Goal: Transaction & Acquisition: Purchase product/service

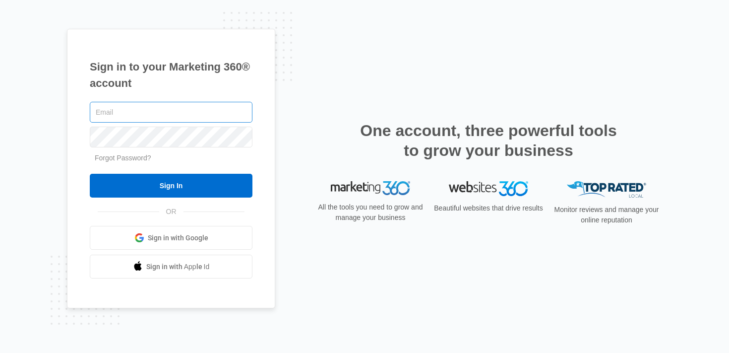
type input "[PERSON_NAME][EMAIL_ADDRESS][PERSON_NAME][DOMAIN_NAME]"
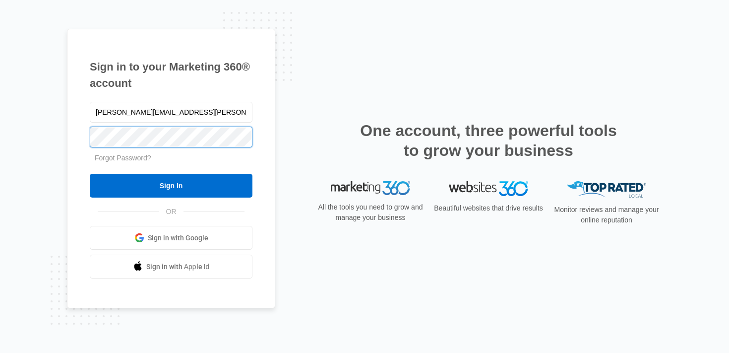
click at [77, 134] on div "Sign in to your Marketing 360® account brittany.anderson@madwire.com Forgot Pas…" at bounding box center [171, 169] width 208 height 280
click at [90, 174] on input "Sign In" at bounding box center [171, 186] width 163 height 24
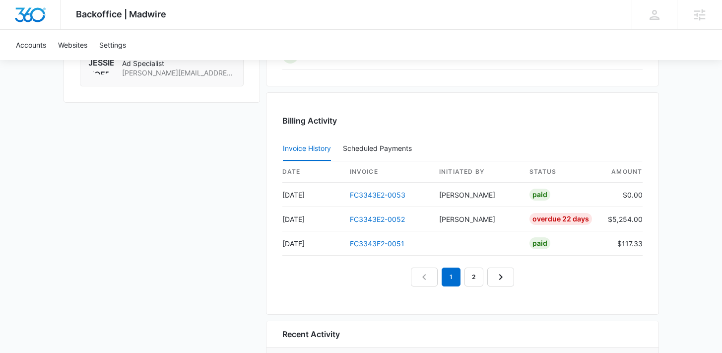
scroll to position [1009, 0]
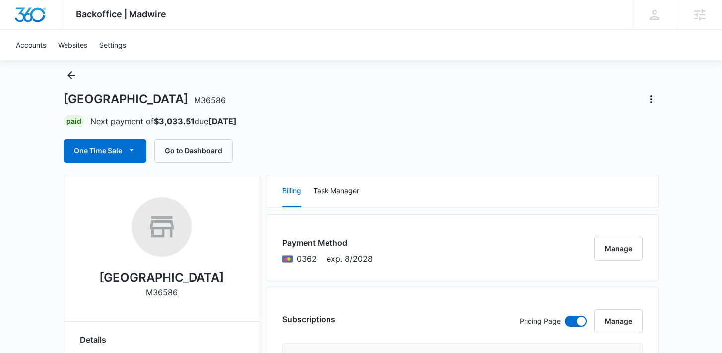
scroll to position [3, 0]
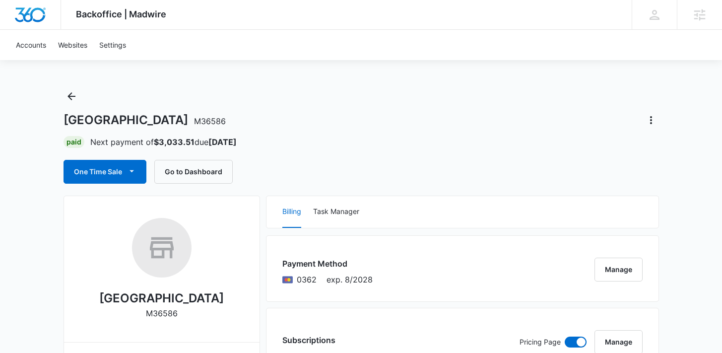
click at [100, 152] on div "Rhinestone Wedding Chapel M36586 Paid Next payment of $3,033.51 due [DATE] One …" at bounding box center [361, 135] width 595 height 95
click at [108, 164] on button "One Time Sale" at bounding box center [105, 172] width 83 height 24
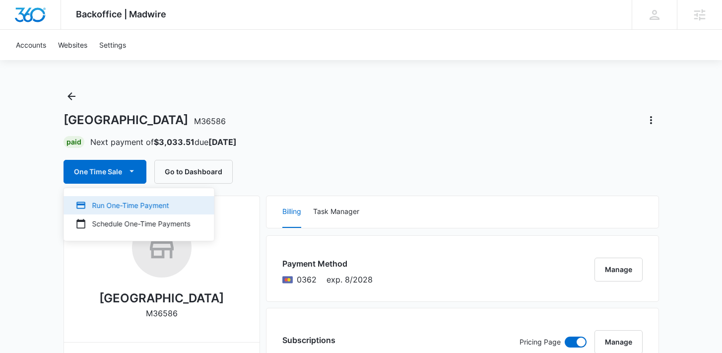
click at [173, 207] on div "Run One-Time Payment" at bounding box center [133, 205] width 115 height 10
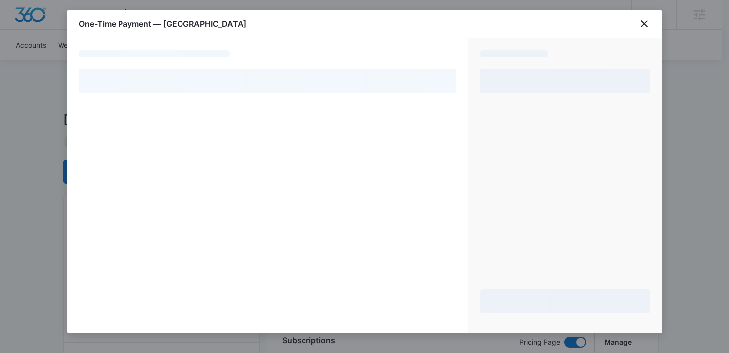
select select "pm_1MtF24A4n8RTgNjUiGvpuSlZ"
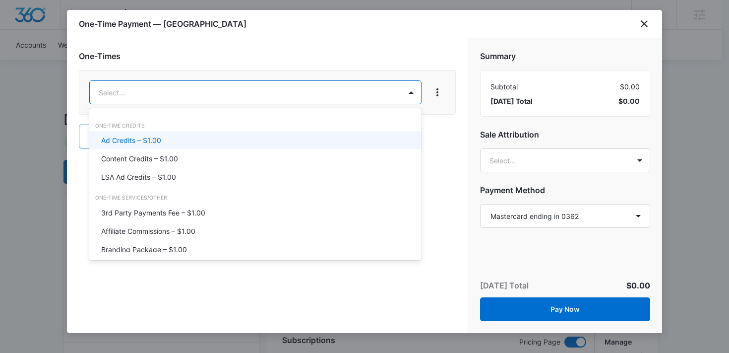
click at [191, 137] on div "Ad Credits – $1.00" at bounding box center [254, 140] width 307 height 10
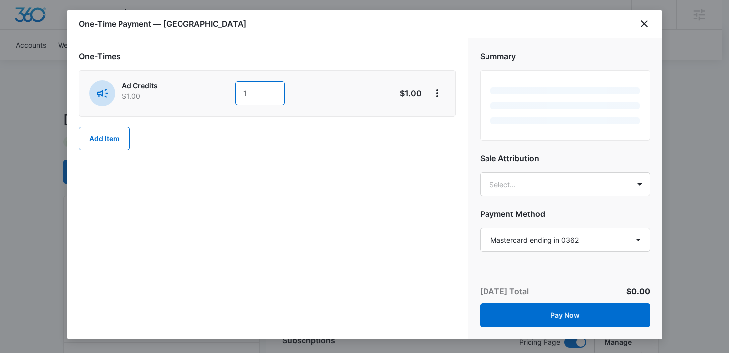
type textarea "1"
drag, startPoint x: 252, startPoint y: 96, endPoint x: 226, endPoint y: 93, distance: 26.0
click at [226, 93] on div "Ad Credits $1.00 1" at bounding box center [232, 93] width 286 height 26
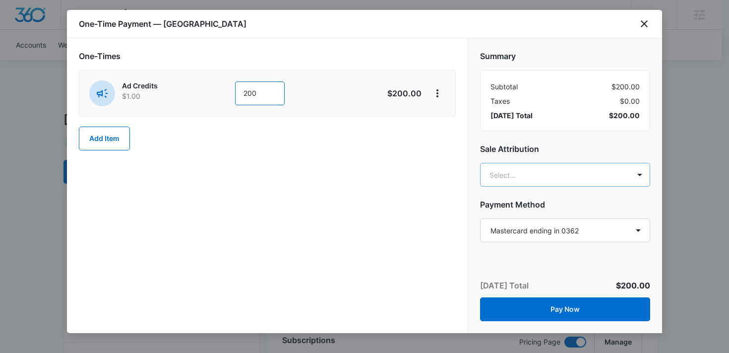
type input "200"
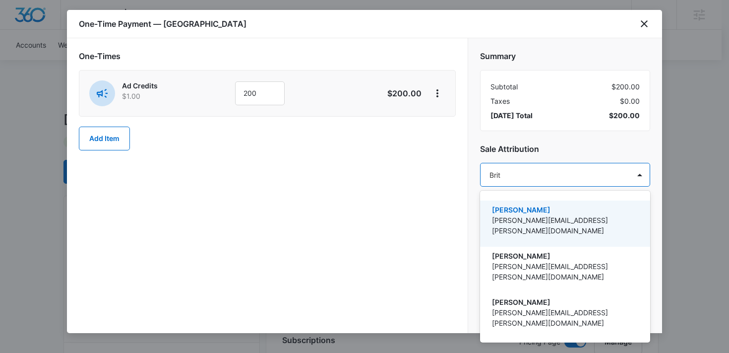
type input "[PERSON_NAME]"
click at [615, 216] on p "[PERSON_NAME][EMAIL_ADDRESS][PERSON_NAME][DOMAIN_NAME]" at bounding box center [564, 225] width 144 height 21
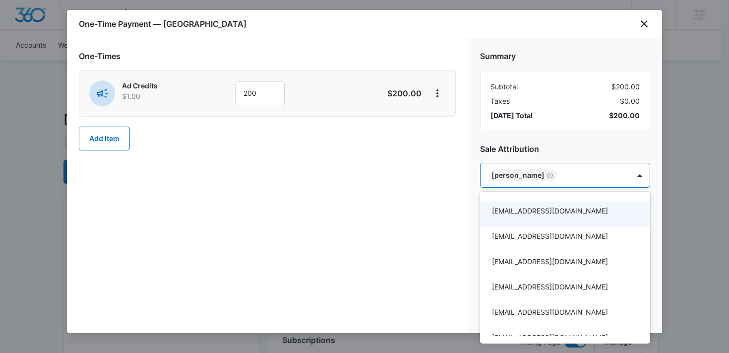
click at [405, 215] on div at bounding box center [364, 176] width 729 height 353
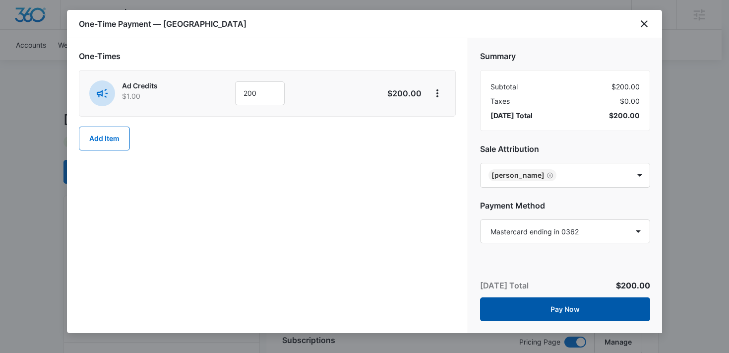
click at [547, 308] on button "Pay Now" at bounding box center [565, 309] width 170 height 24
